Goal: Information Seeking & Learning: Check status

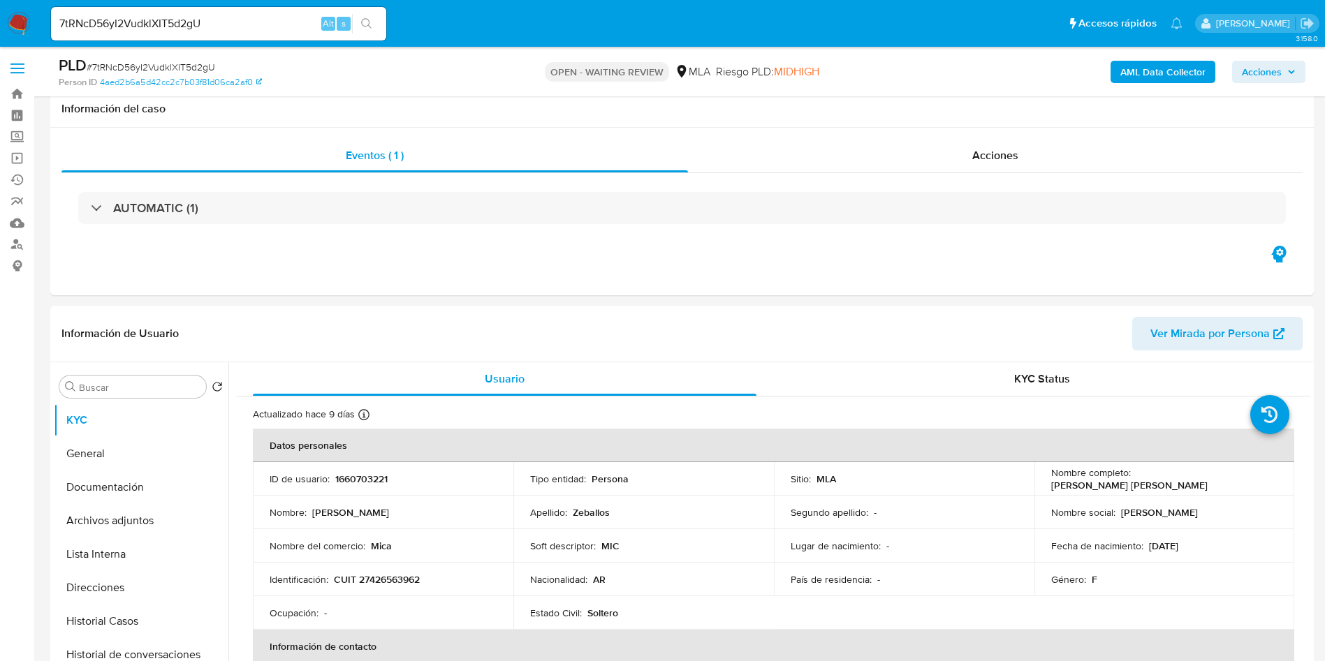
select select "10"
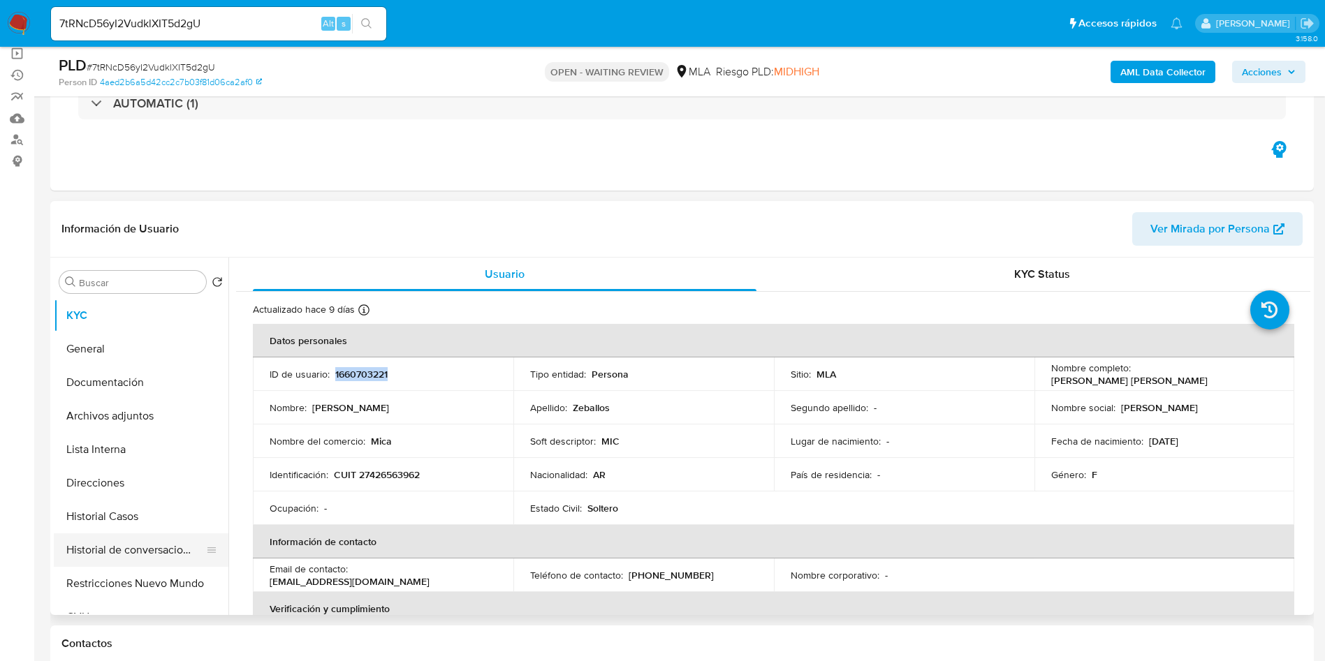
scroll to position [105, 0]
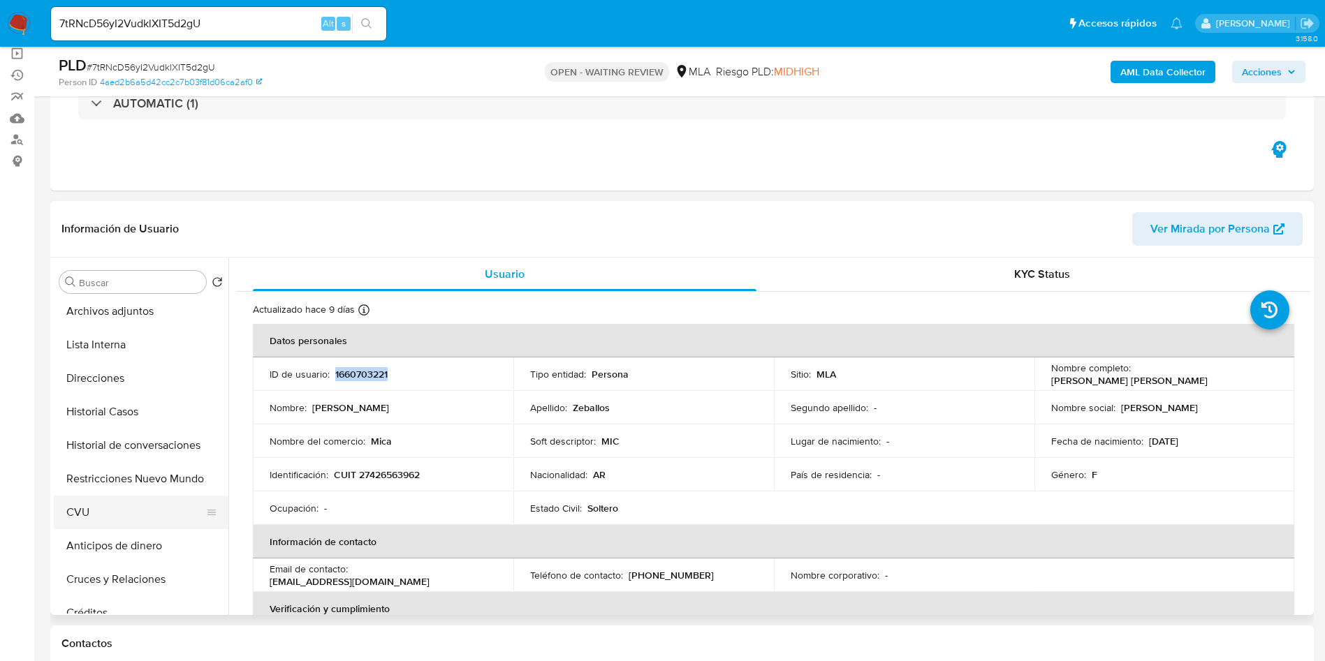
click at [111, 513] on button "CVU" at bounding box center [135, 513] width 163 height 34
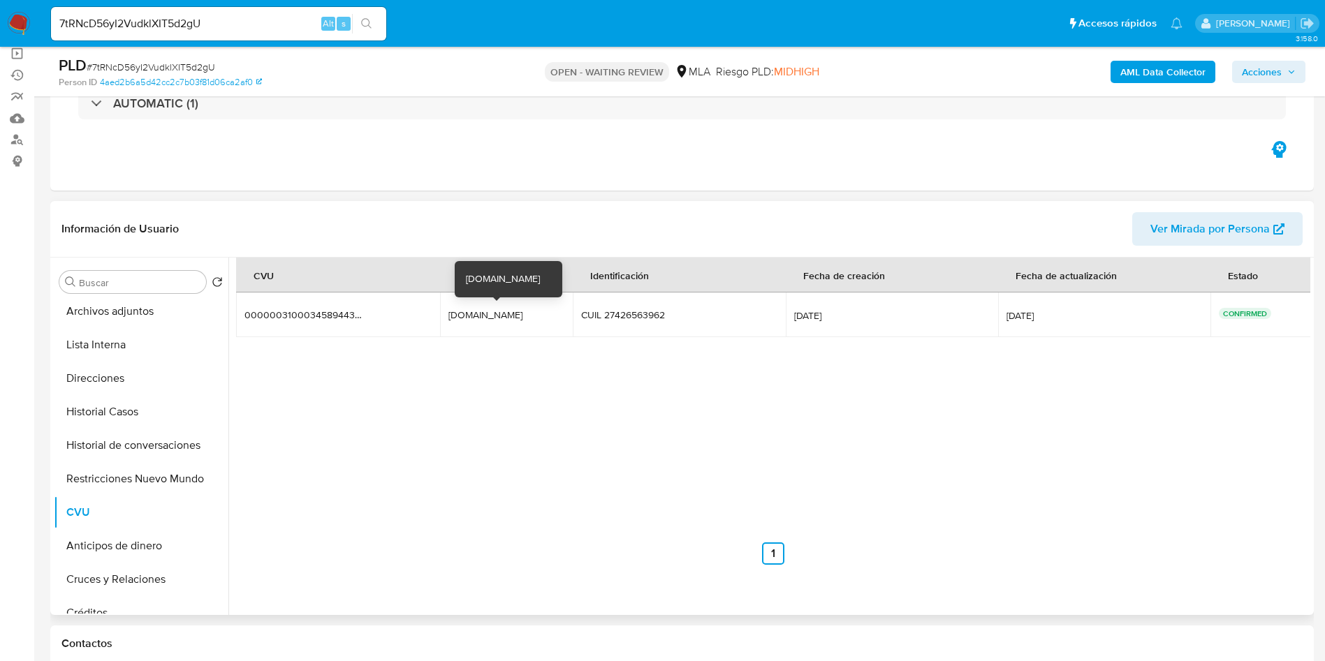
click at [457, 314] on div "[DOMAIN_NAME]" at bounding box center [492, 315] width 89 height 13
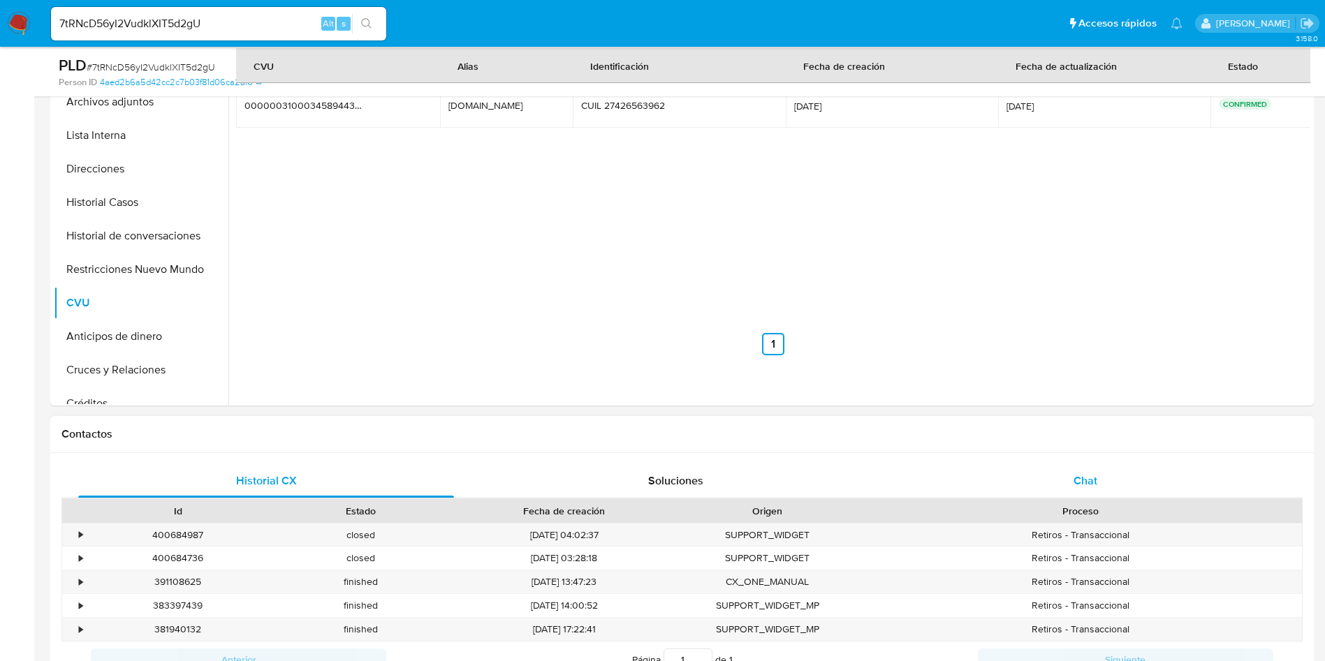
click at [1119, 489] on div "Chat" at bounding box center [1085, 481] width 376 height 34
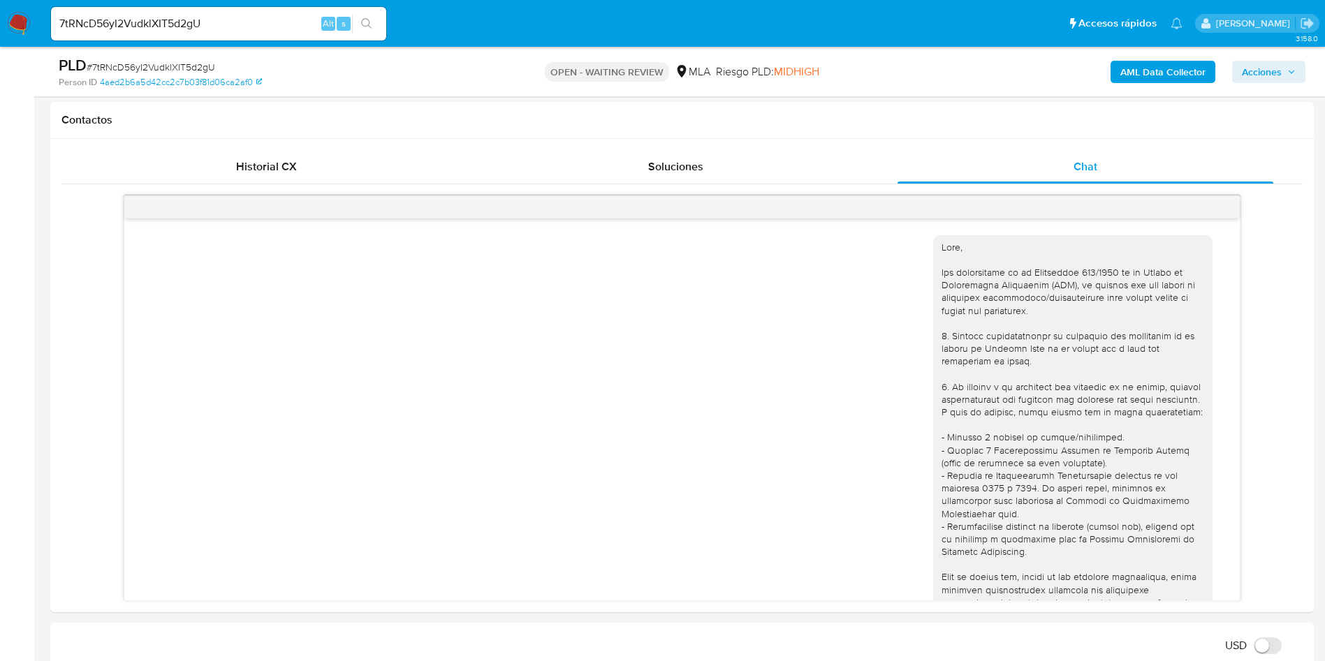
scroll to position [513, 0]
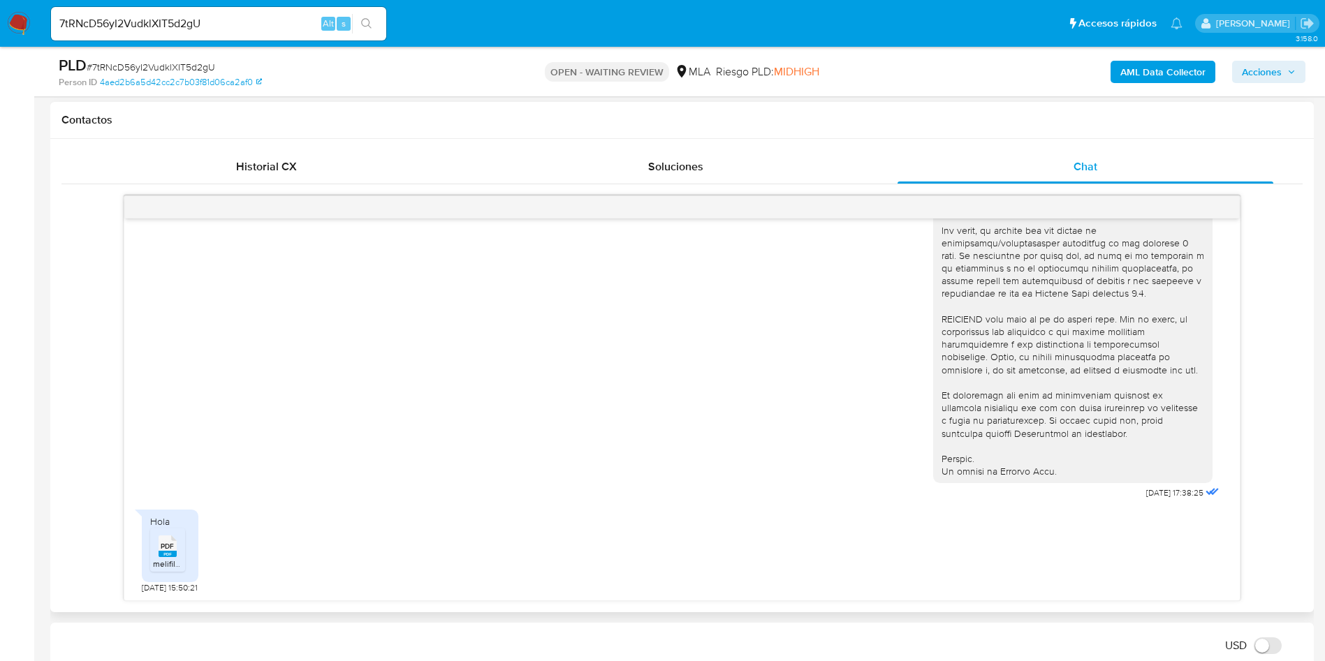
click at [168, 551] on span "PDF" at bounding box center [167, 546] width 13 height 9
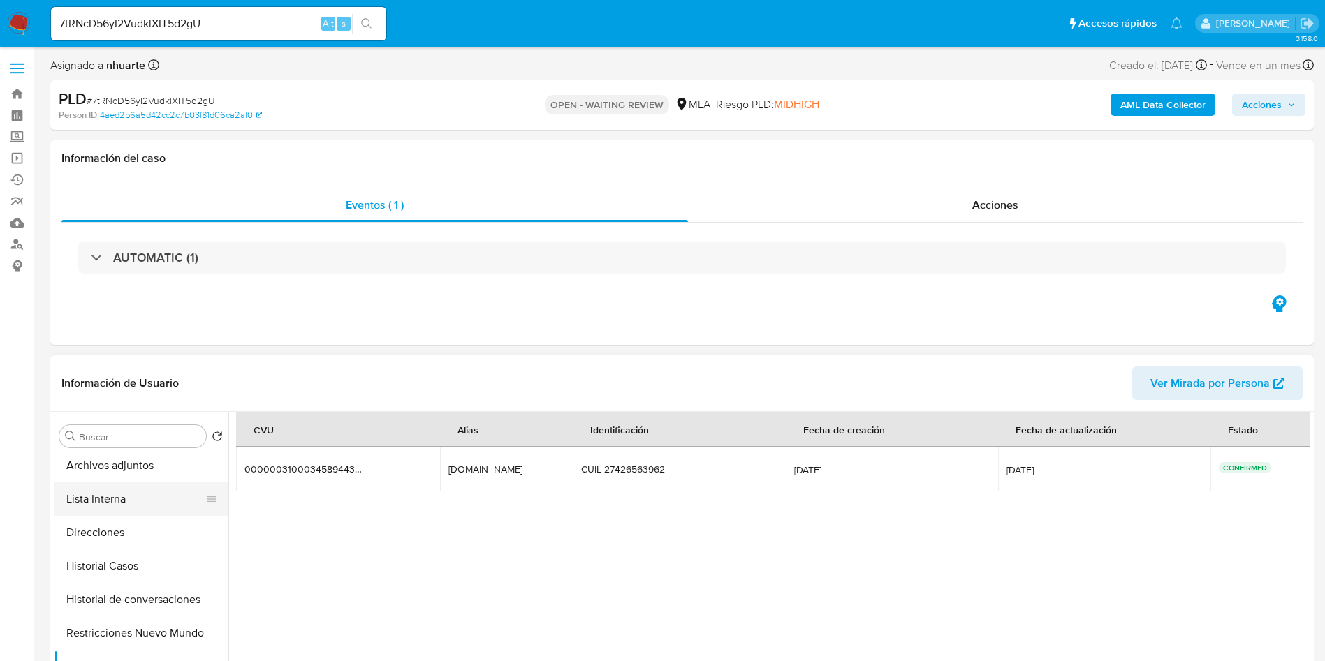
scroll to position [0, 0]
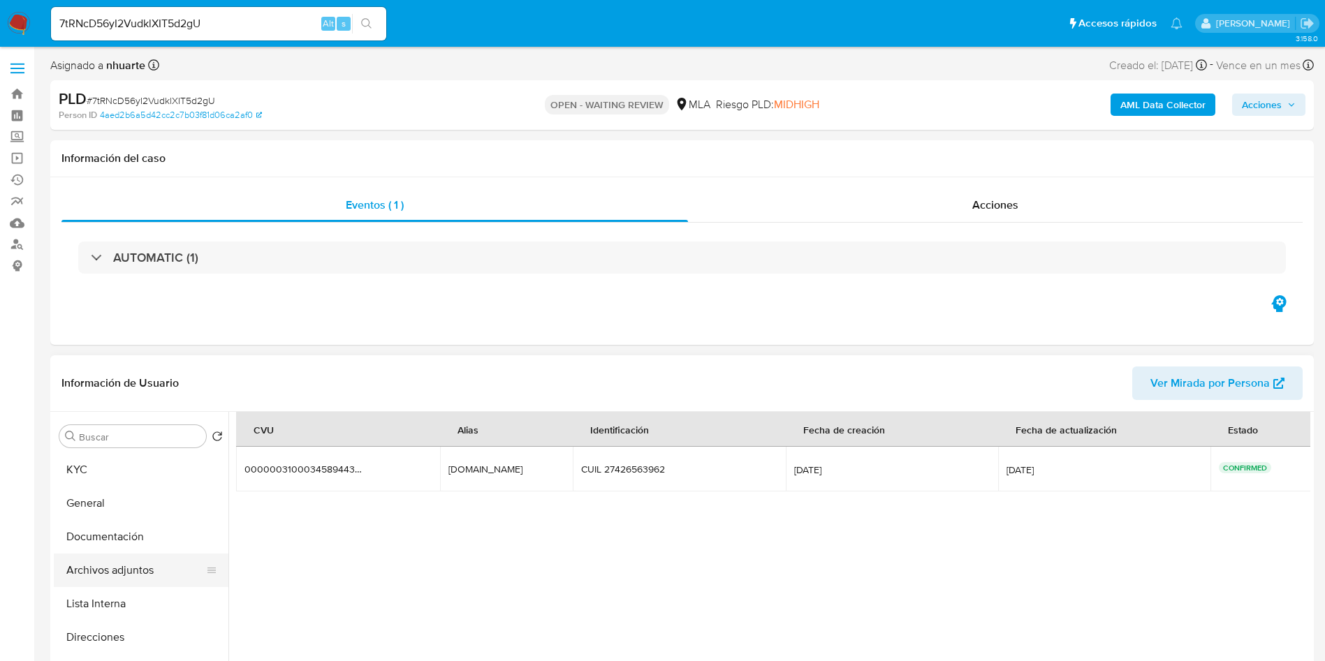
click at [96, 559] on button "Archivos adjuntos" at bounding box center [135, 571] width 163 height 34
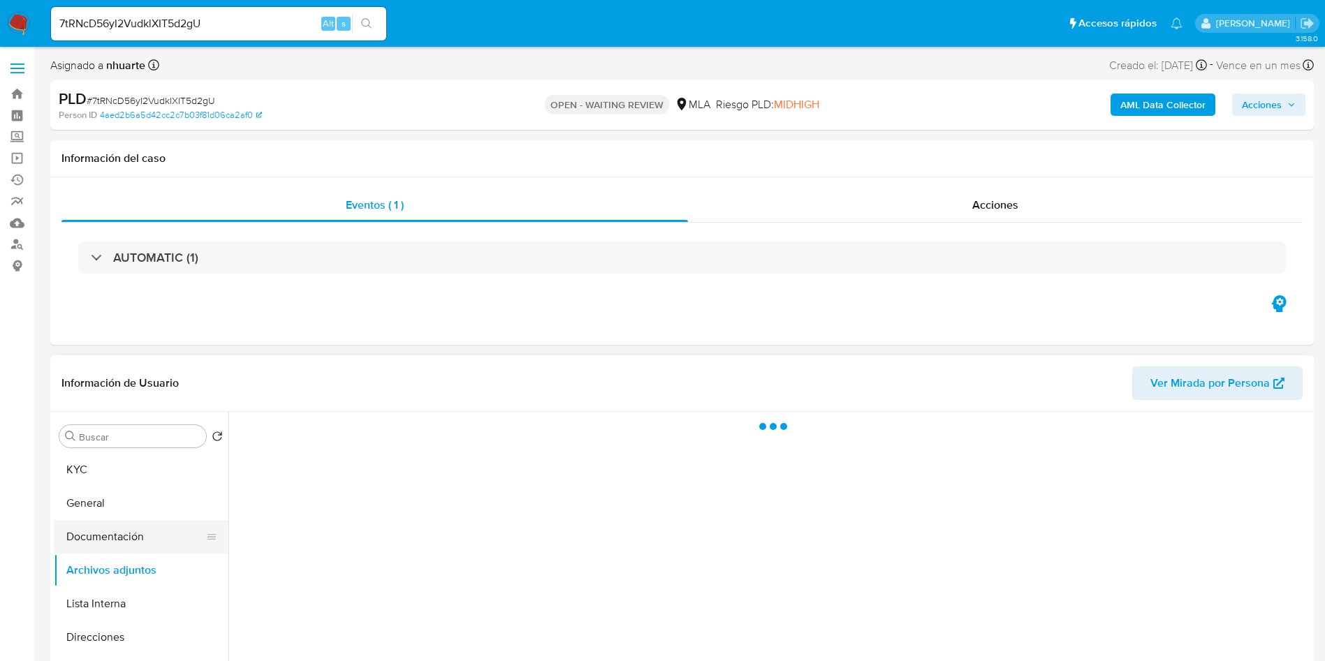
click at [56, 527] on button "Documentación" at bounding box center [135, 537] width 163 height 34
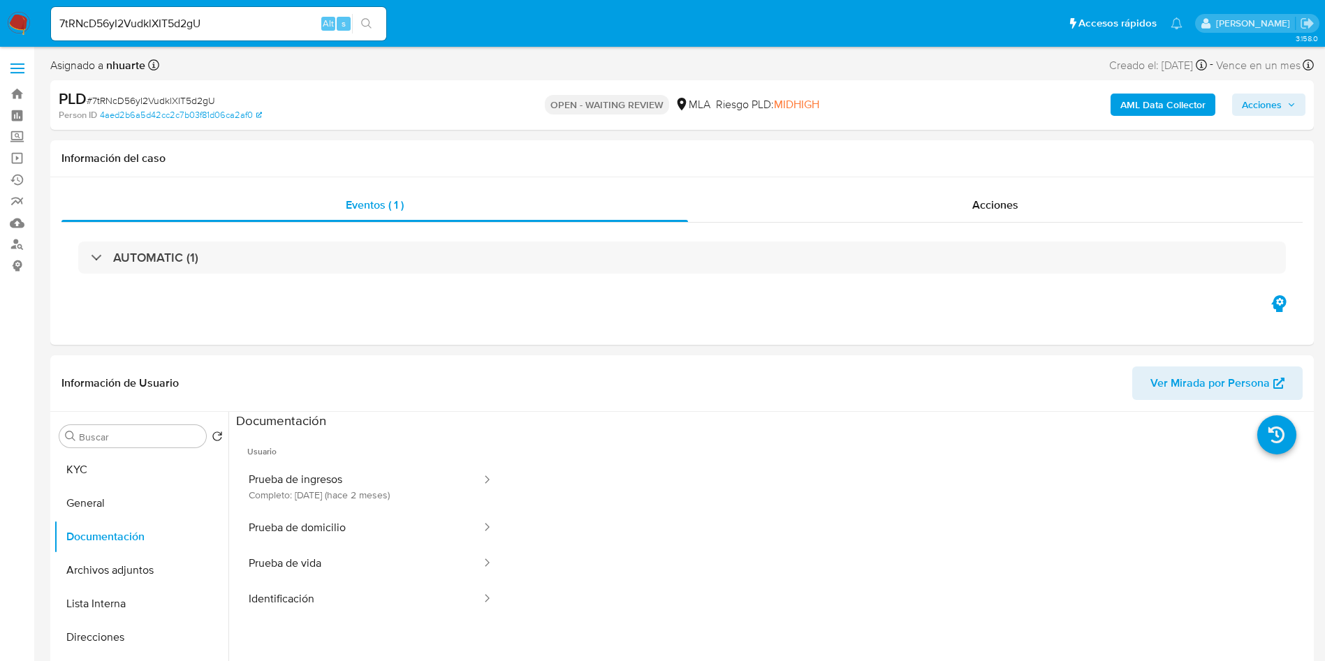
scroll to position [105, 0]
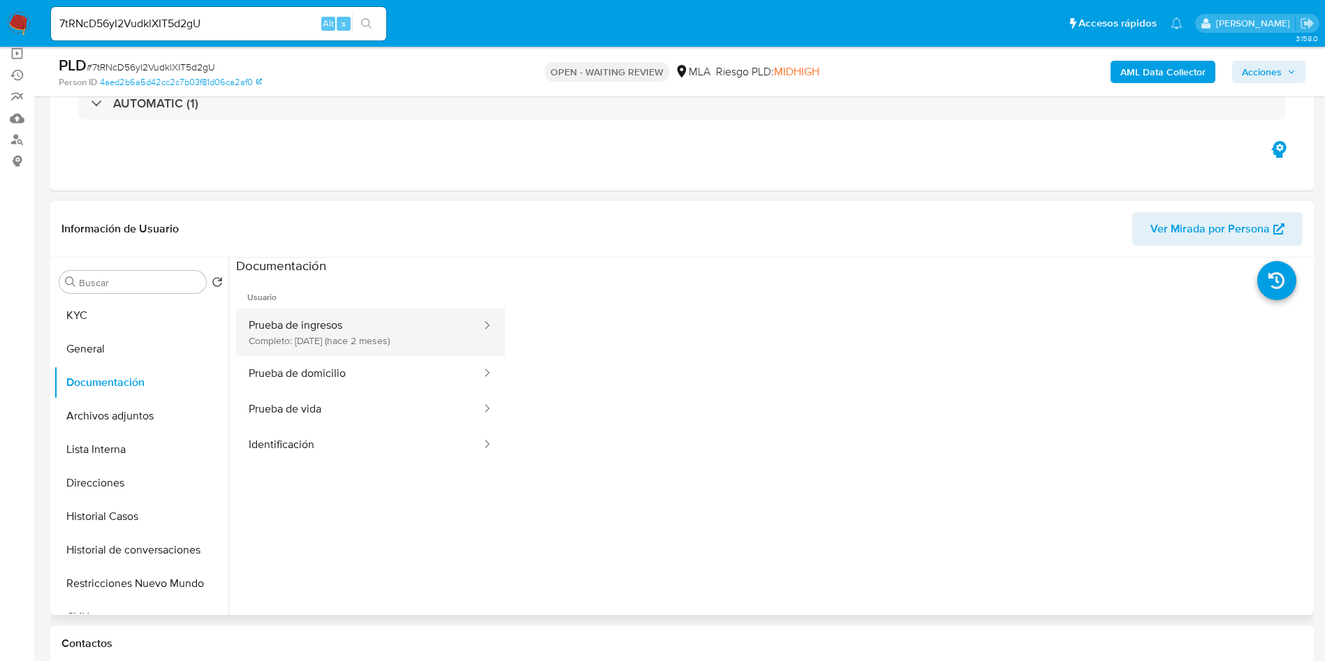
click at [329, 349] on button "Prueba de ingresos Completo: [DATE] (hace 2 meses)" at bounding box center [359, 332] width 247 height 47
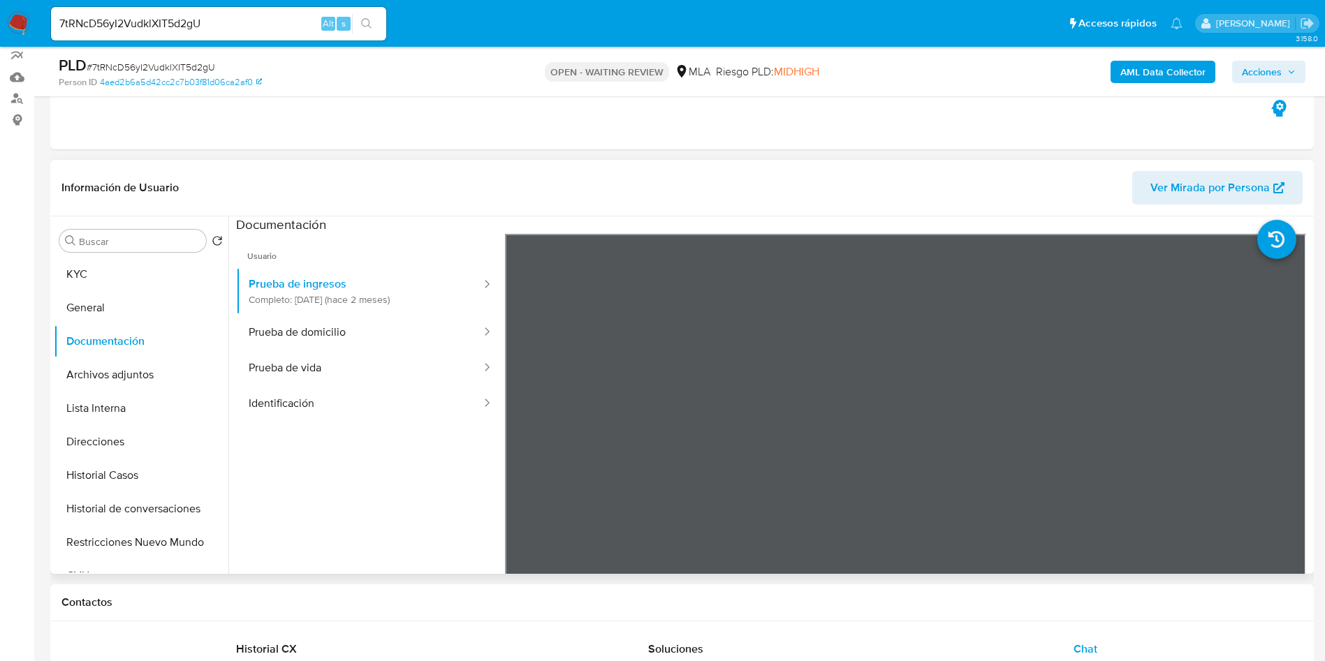
scroll to position [209, 0]
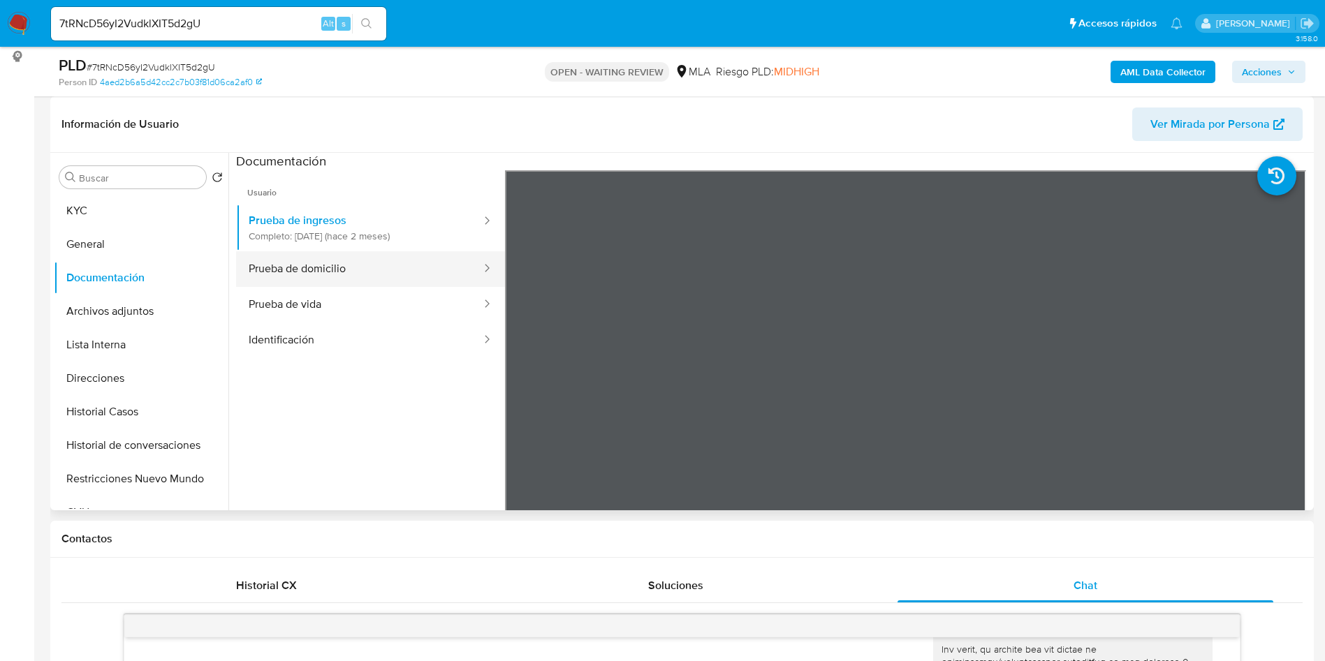
click at [334, 283] on button "Prueba de domicilio" at bounding box center [359, 269] width 247 height 36
click at [334, 302] on button "Prueba de vida" at bounding box center [359, 305] width 247 height 36
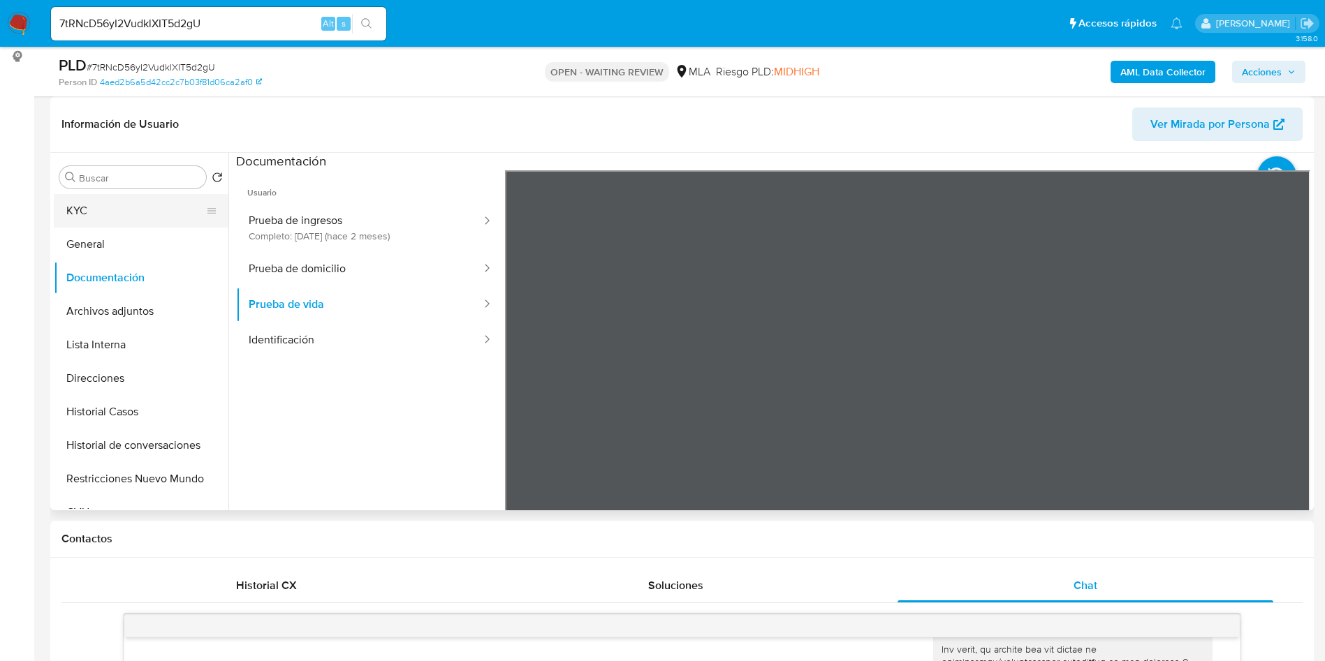
click at [128, 205] on button "KYC" at bounding box center [135, 211] width 163 height 34
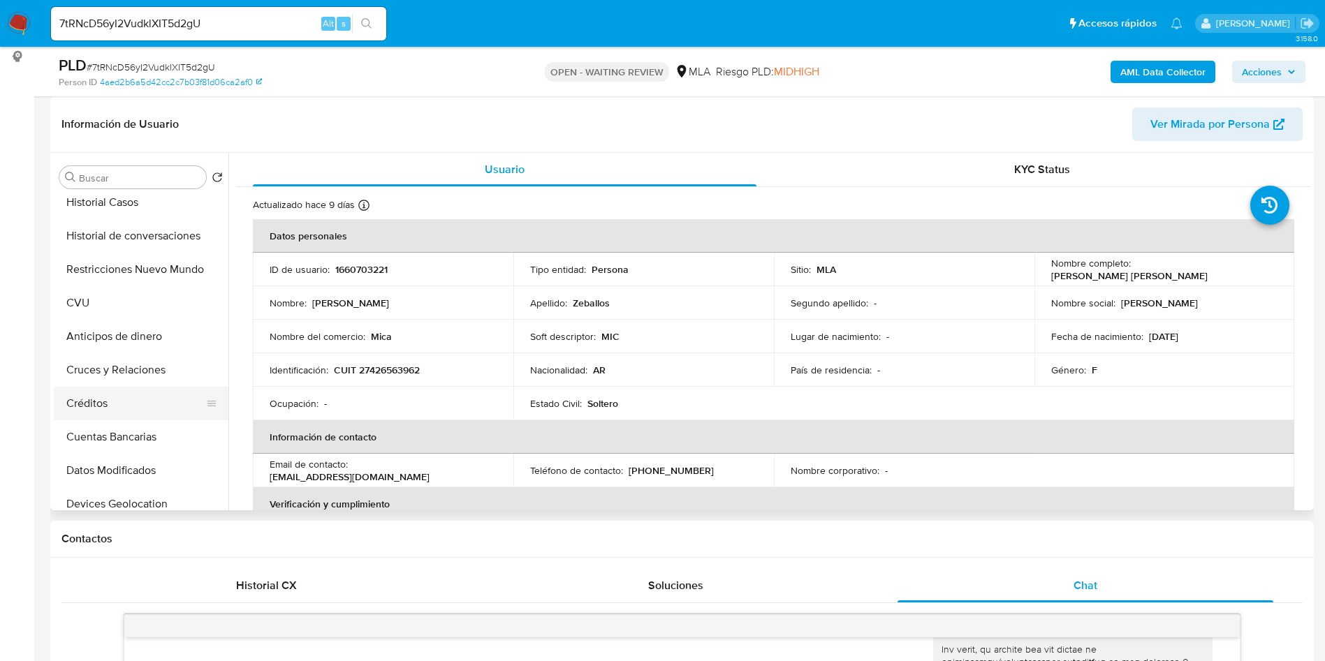
scroll to position [314, 0]
click at [148, 388] on button "Devices Geolocation" at bounding box center [135, 400] width 163 height 34
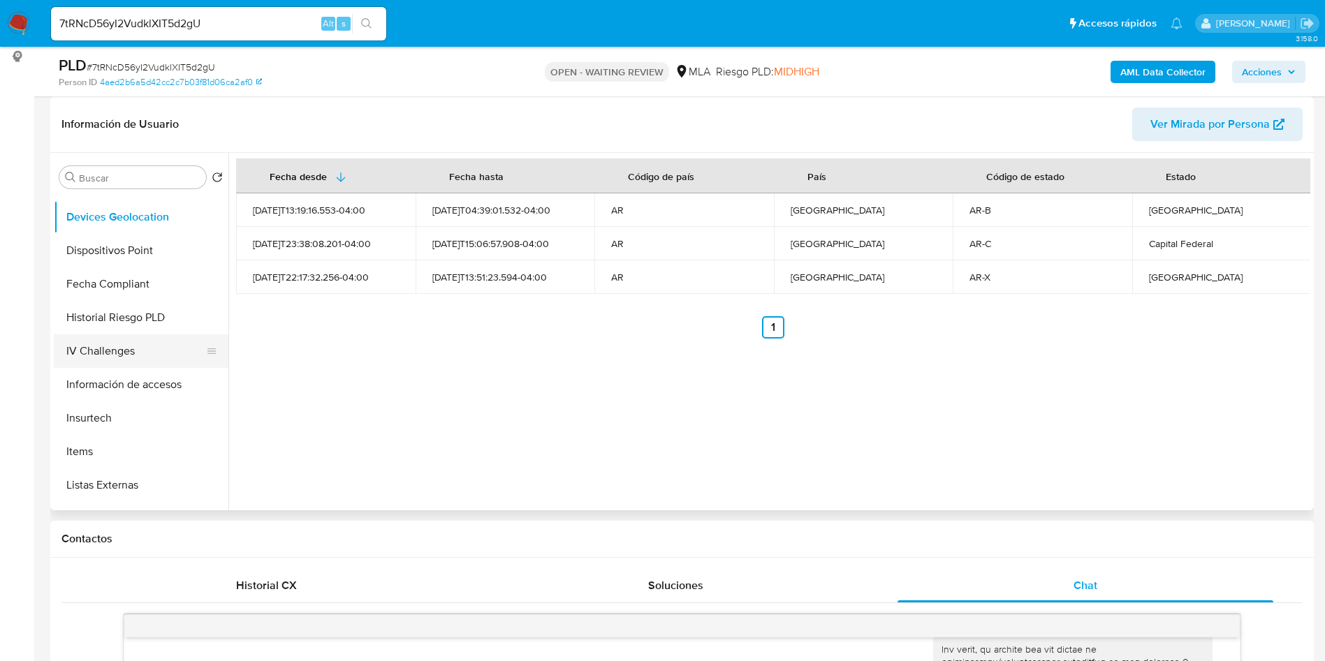
scroll to position [524, 0]
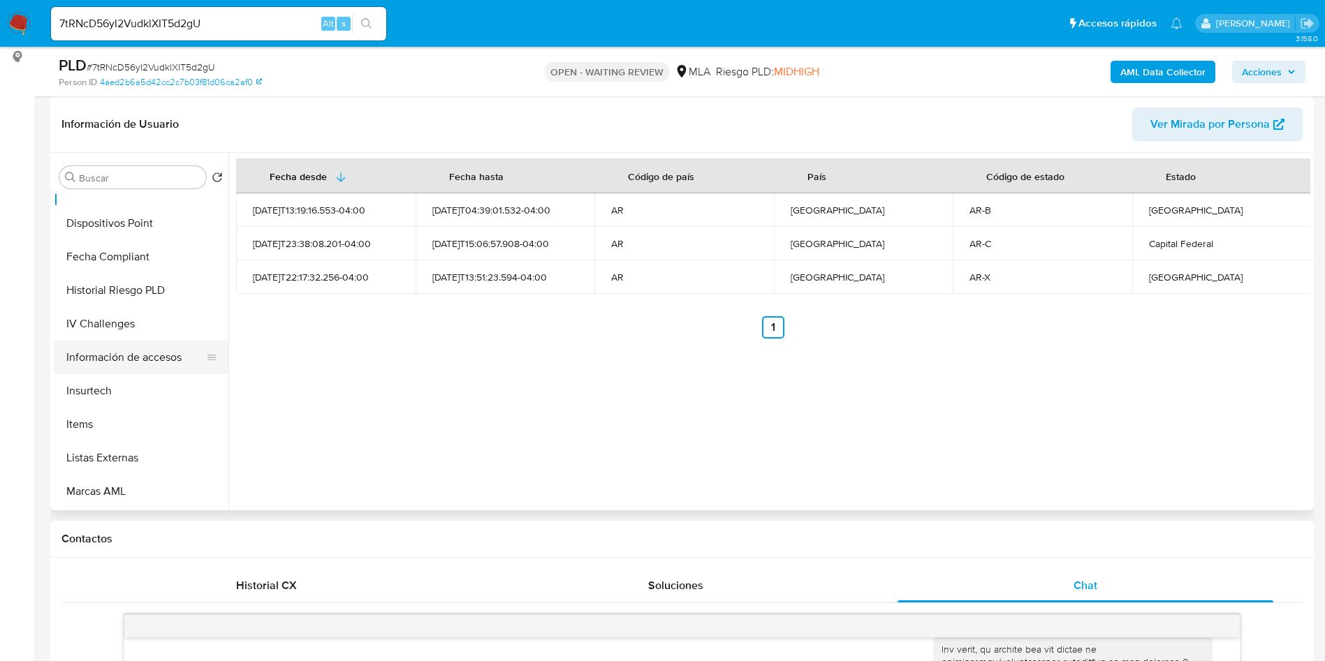
click at [134, 352] on button "Información de accesos" at bounding box center [135, 358] width 163 height 34
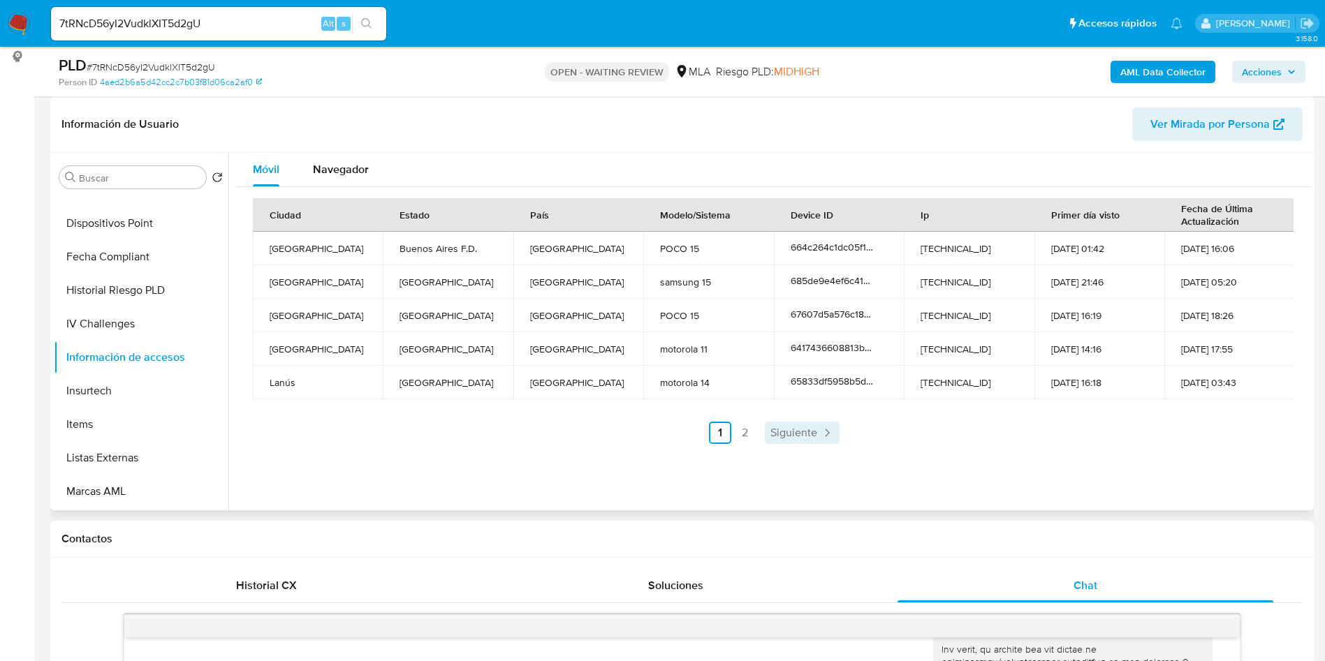
click at [776, 422] on link "Siguiente" at bounding box center [802, 433] width 75 height 22
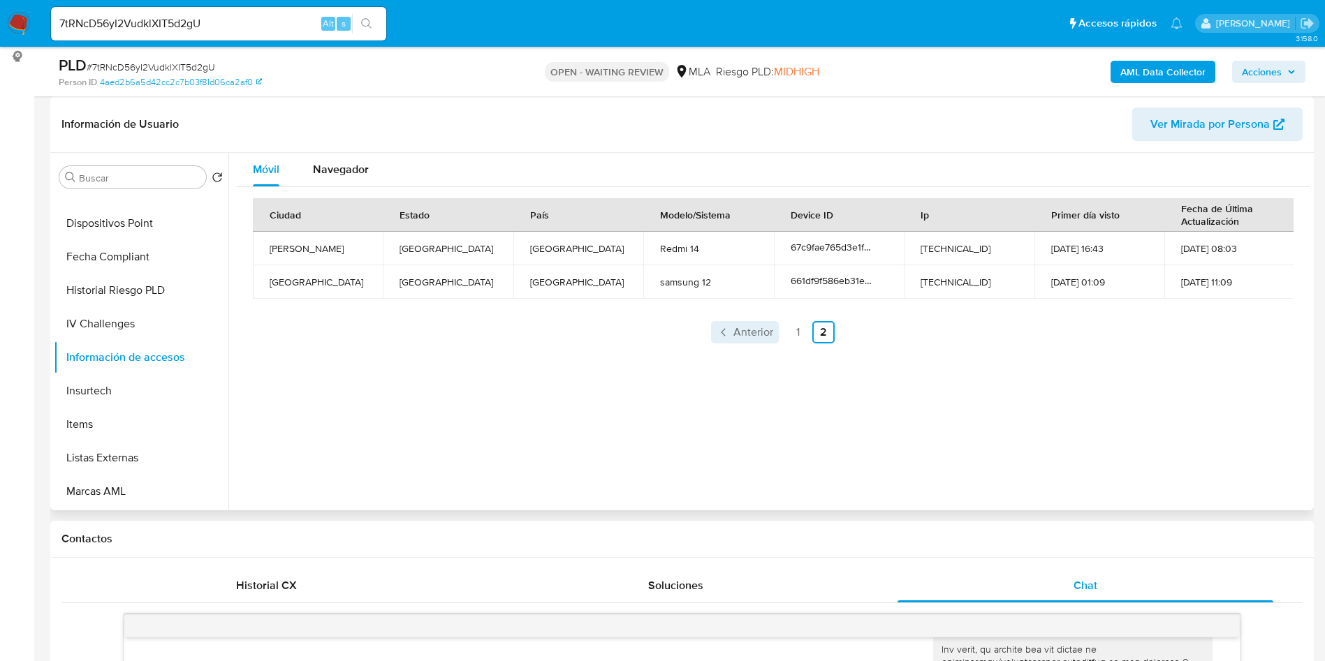
click at [741, 328] on span "Anterior" at bounding box center [753, 332] width 40 height 11
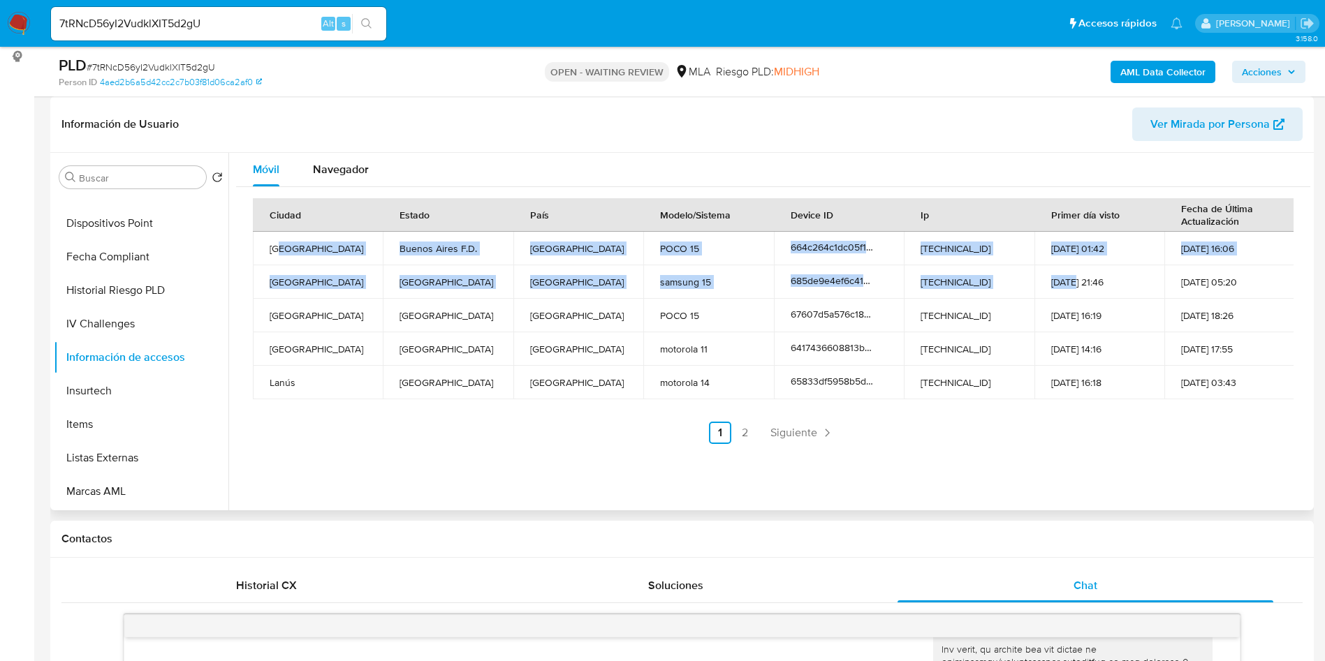
drag, startPoint x: 1071, startPoint y: 287, endPoint x: 279, endPoint y: 237, distance: 792.8
click at [279, 237] on tbody "[GEOGRAPHIC_DATA] [GEOGRAPHIC_DATA] F.D. [GEOGRAPHIC_DATA] POCO 15 664c264c1dc0…" at bounding box center [773, 316] width 1041 height 168
click at [781, 427] on span "Siguiente" at bounding box center [793, 432] width 47 height 11
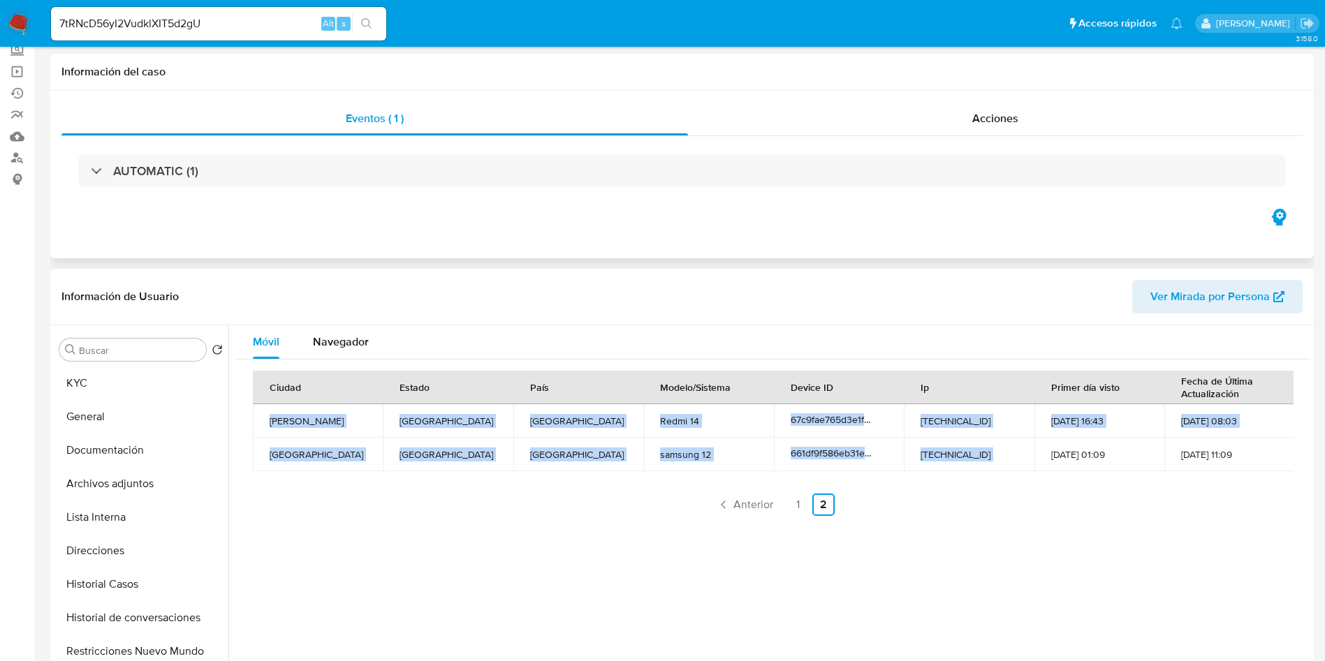
scroll to position [0, 0]
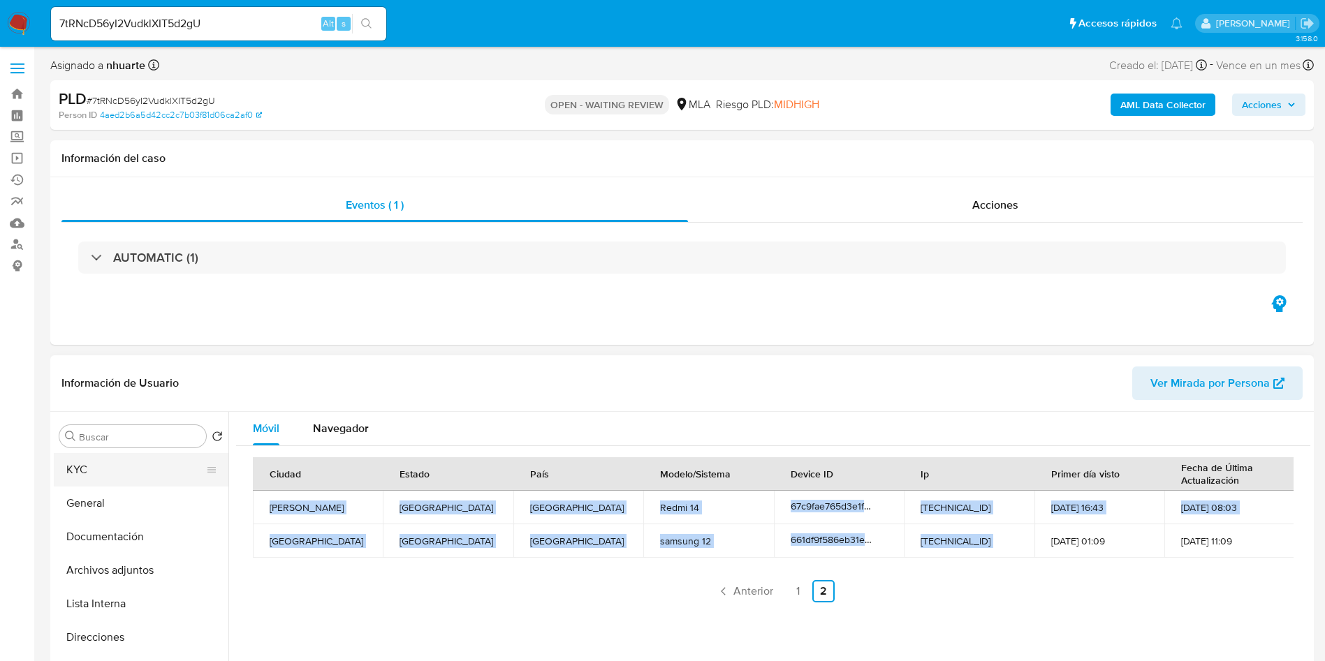
click at [89, 478] on button "KYC" at bounding box center [135, 470] width 163 height 34
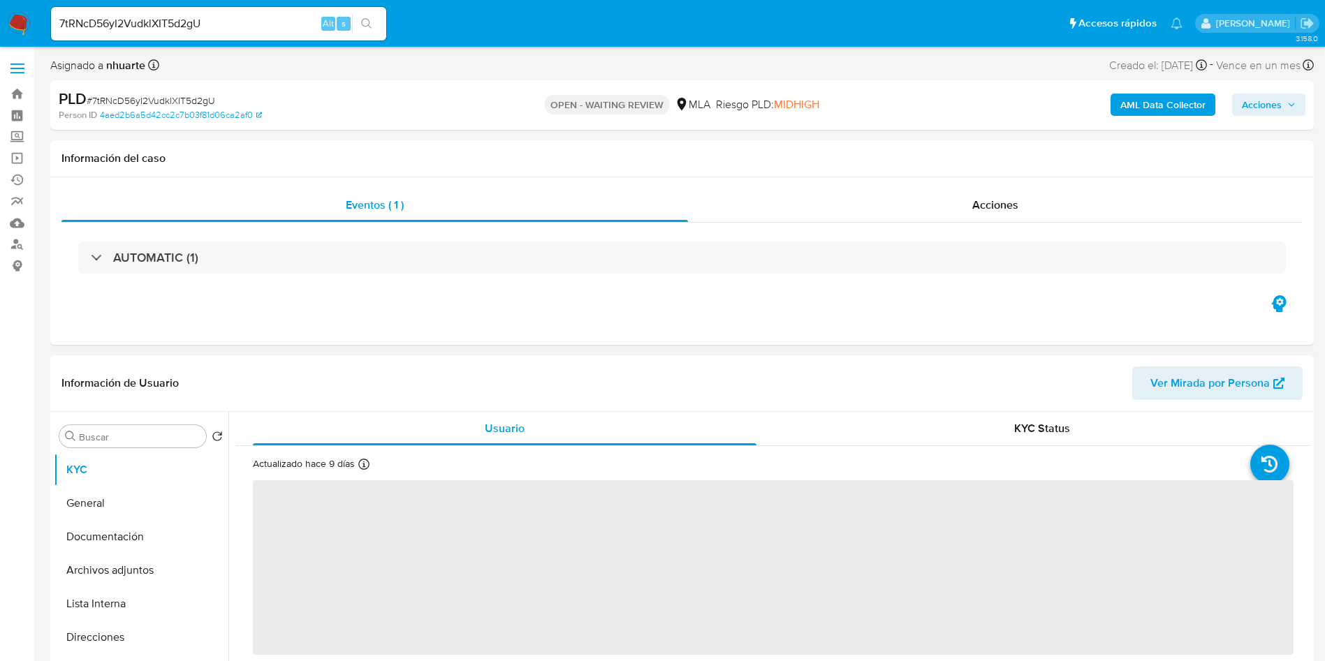
scroll to position [105, 0]
